Goal: Task Accomplishment & Management: Use online tool/utility

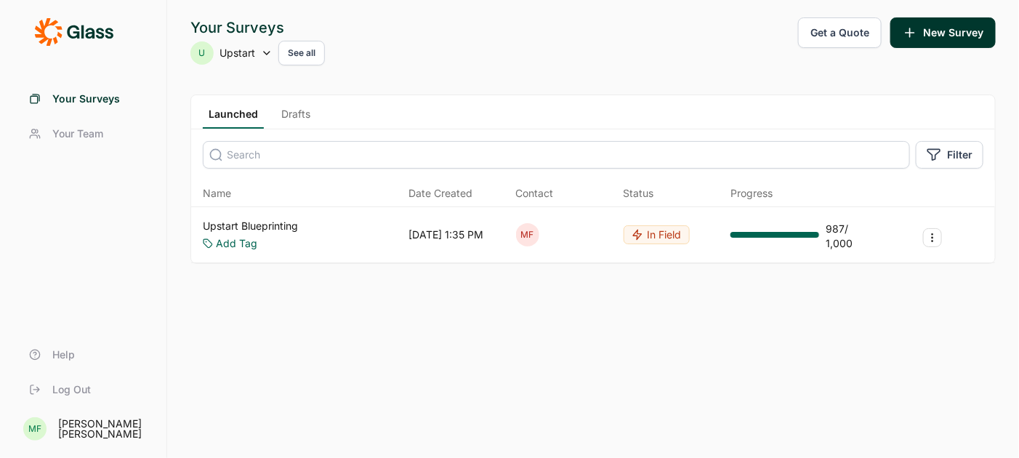
click at [264, 227] on link "Upstart Blueprinting" at bounding box center [250, 226] width 95 height 15
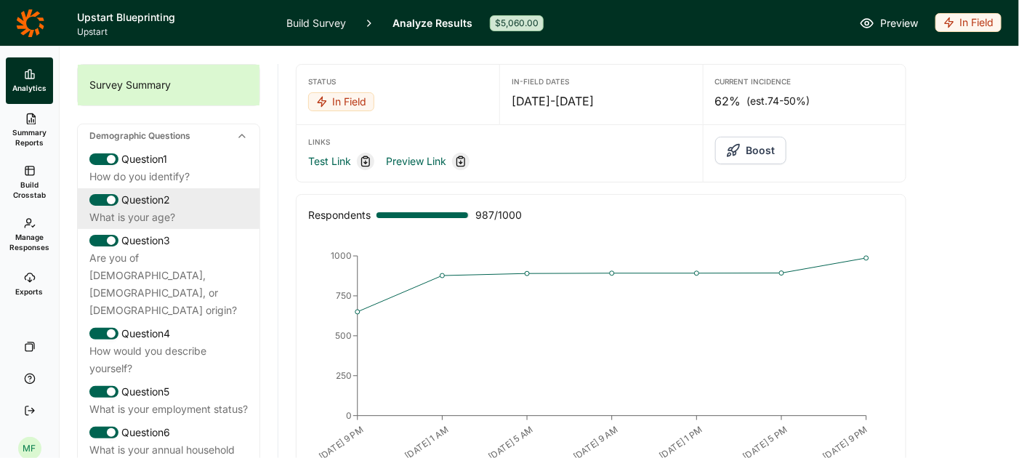
click at [155, 203] on div "Question 2" at bounding box center [168, 199] width 158 height 17
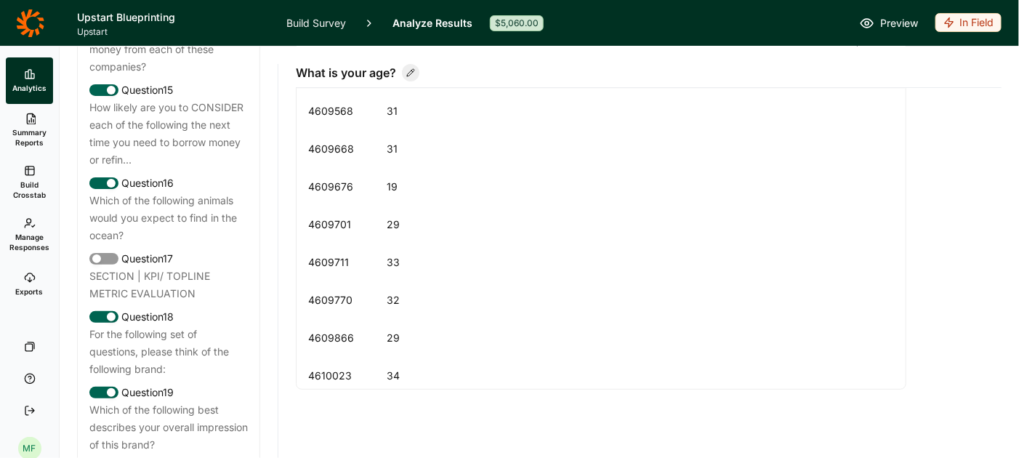
scroll to position [1784, 0]
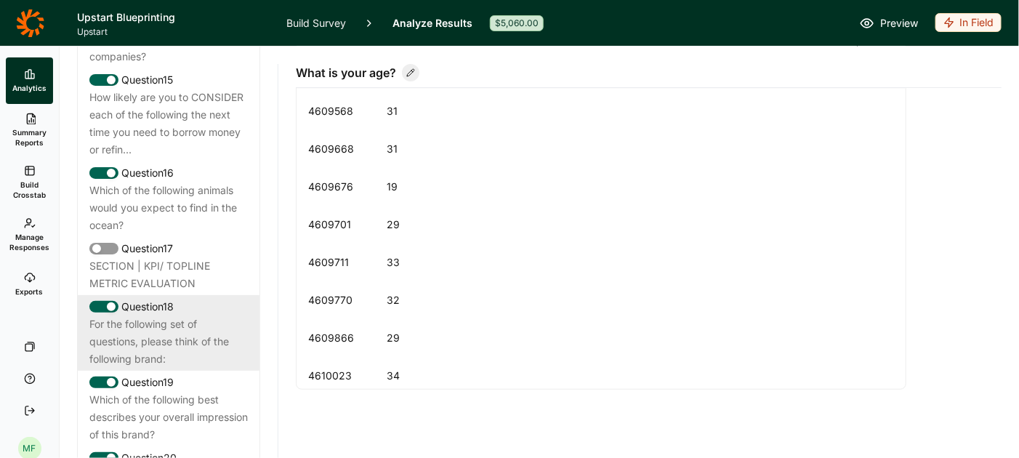
click at [145, 298] on div "Question 18" at bounding box center [168, 306] width 158 height 17
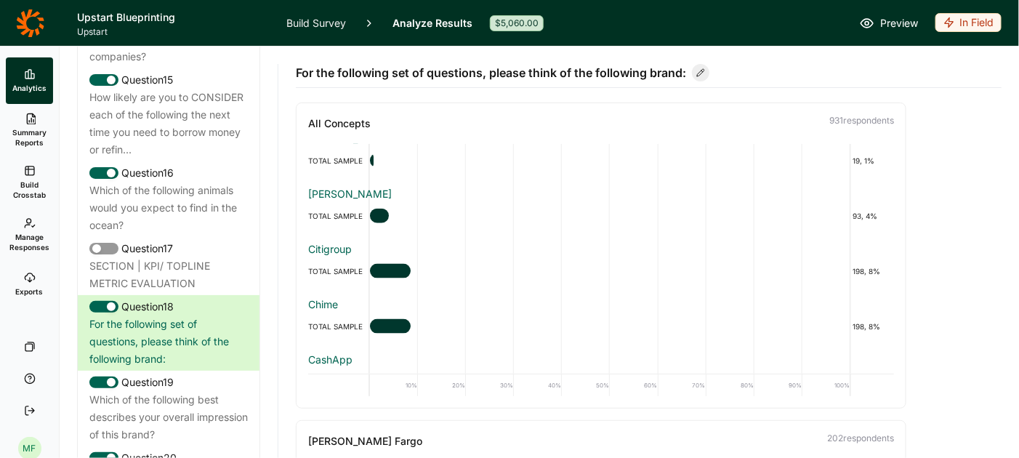
scroll to position [694, 0]
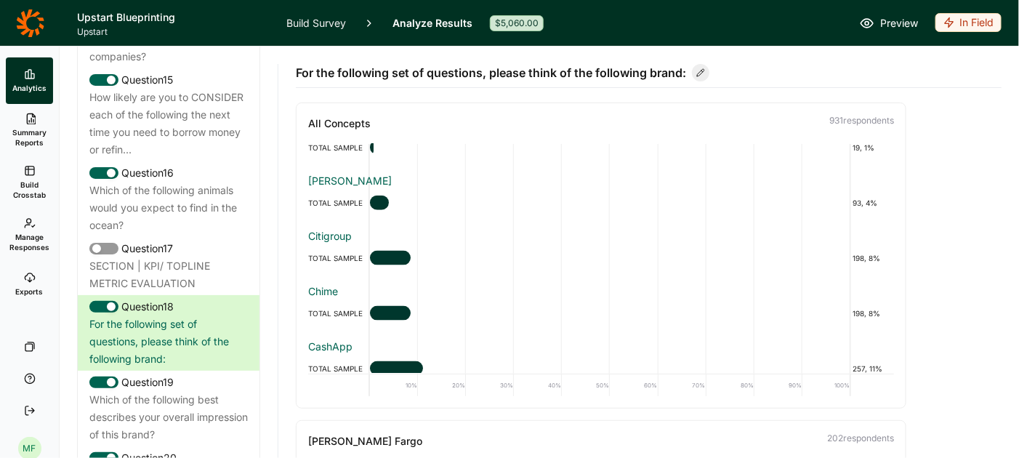
click at [307, 20] on link "Build Survey" at bounding box center [316, 23] width 60 height 46
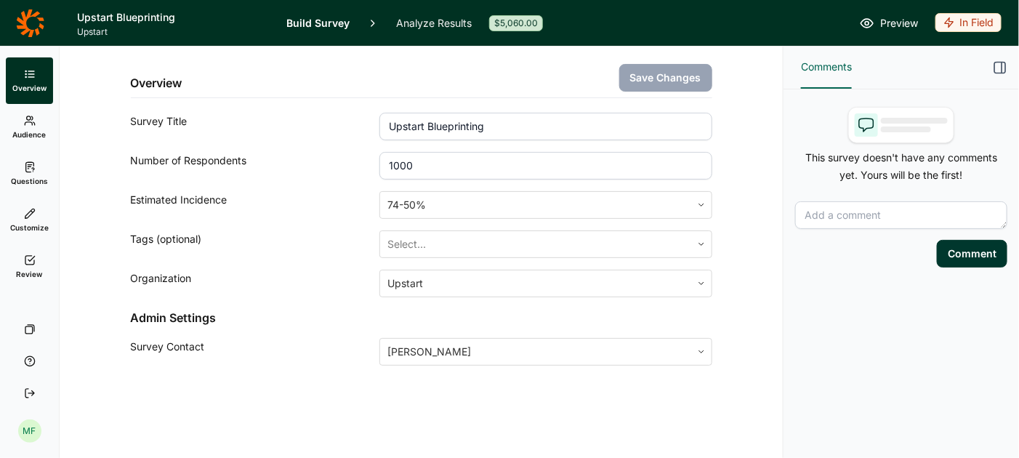
click at [25, 183] on span "Questions" at bounding box center [29, 181] width 37 height 10
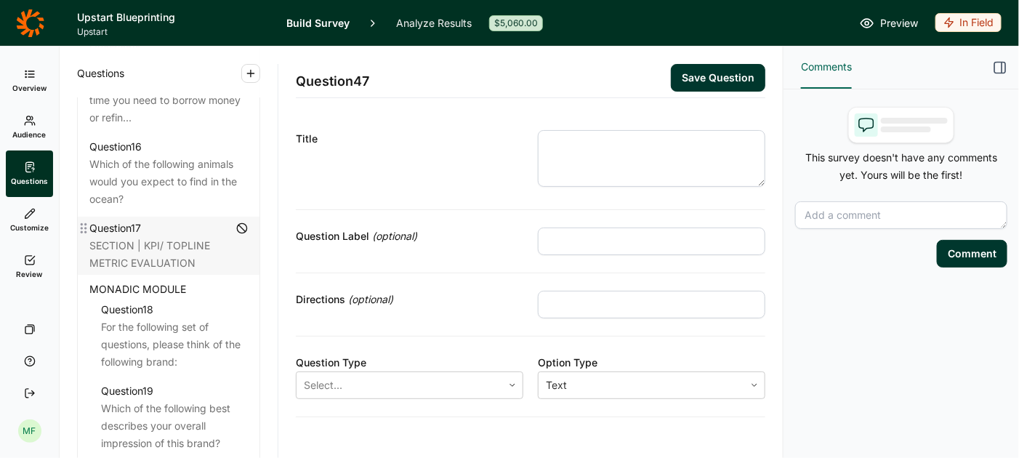
scroll to position [1939, 0]
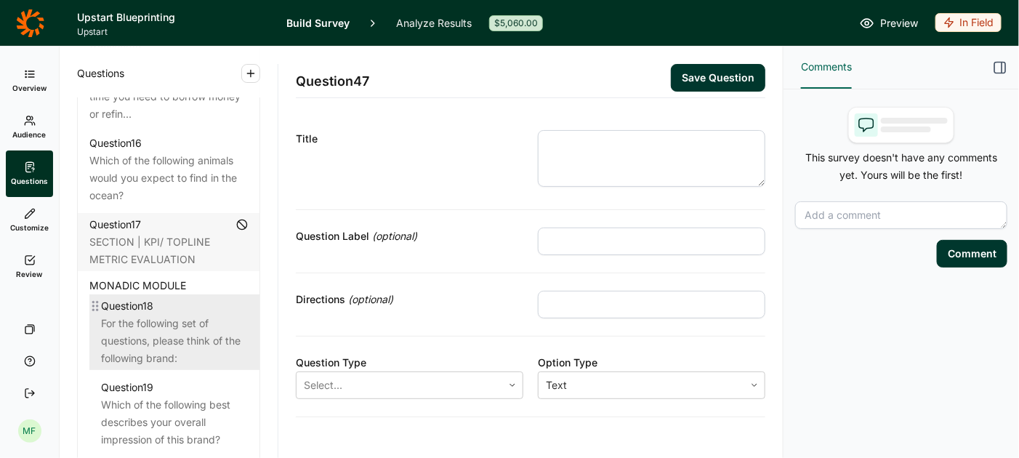
click at [182, 315] on div "For the following set of questions, please think of the following brand:" at bounding box center [174, 341] width 147 height 52
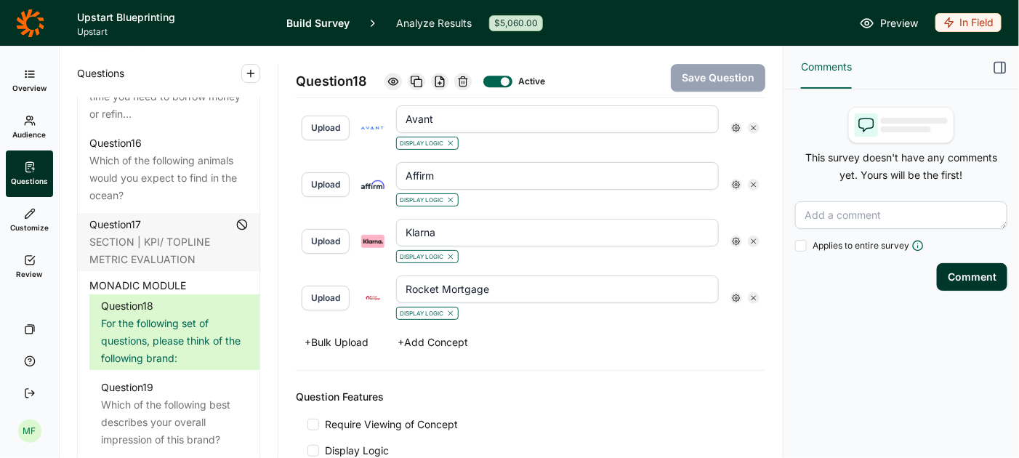
scroll to position [1721, 0]
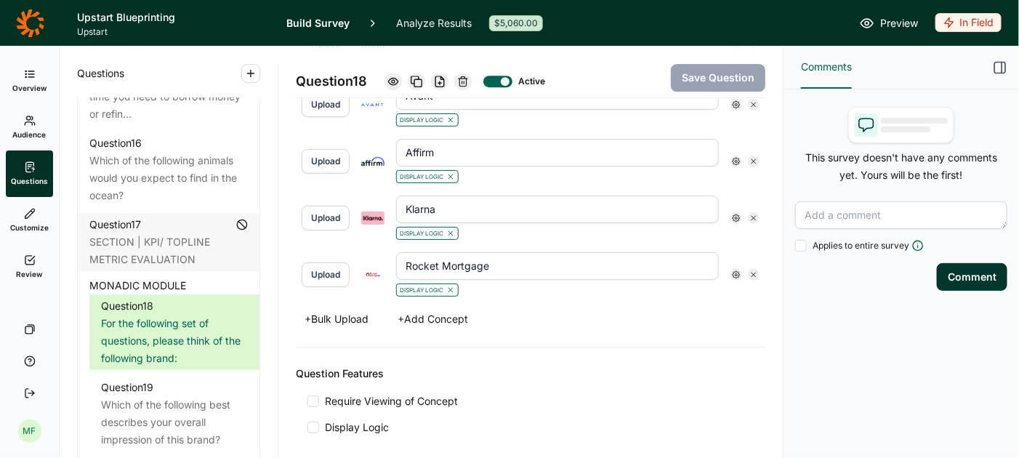
click at [455, 17] on link "Analyze Results" at bounding box center [434, 23] width 76 height 46
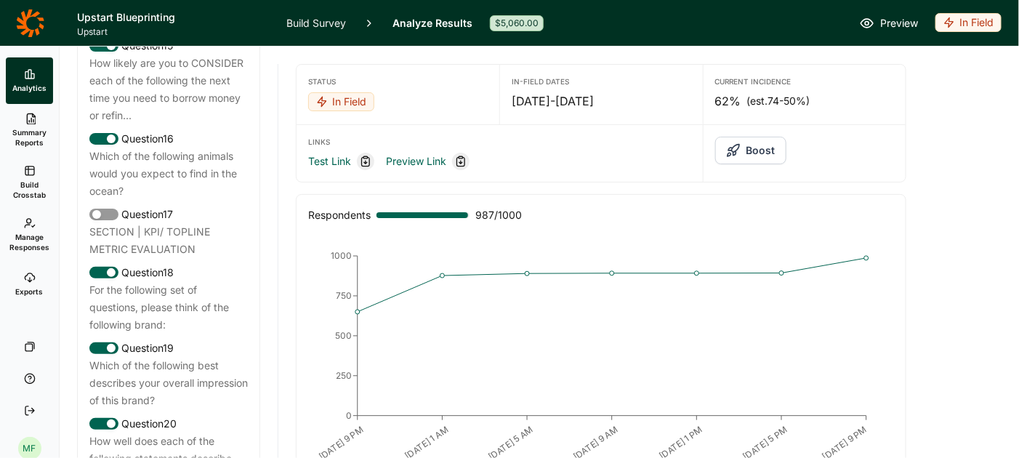
scroll to position [1818, 0]
click at [170, 289] on div "For the following set of questions, please think of the following brand:" at bounding box center [168, 308] width 158 height 52
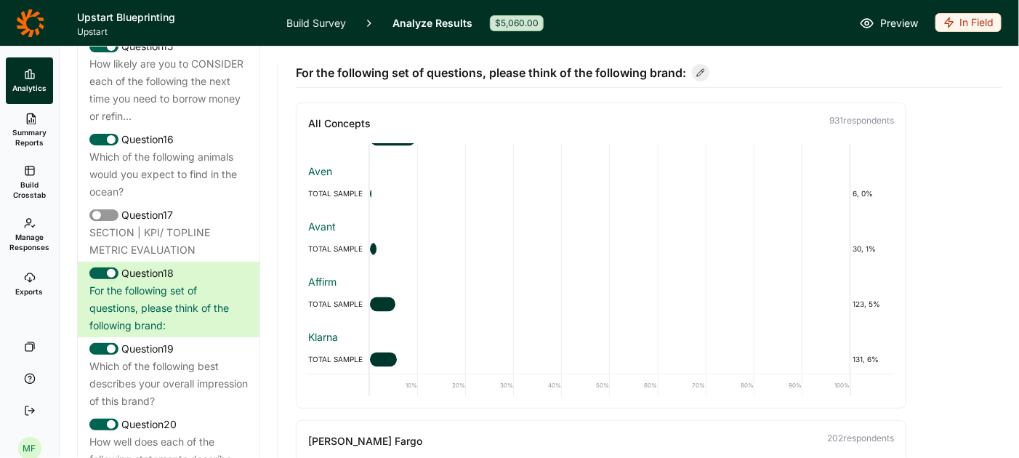
scroll to position [1096, 0]
